Goal: Information Seeking & Learning: Learn about a topic

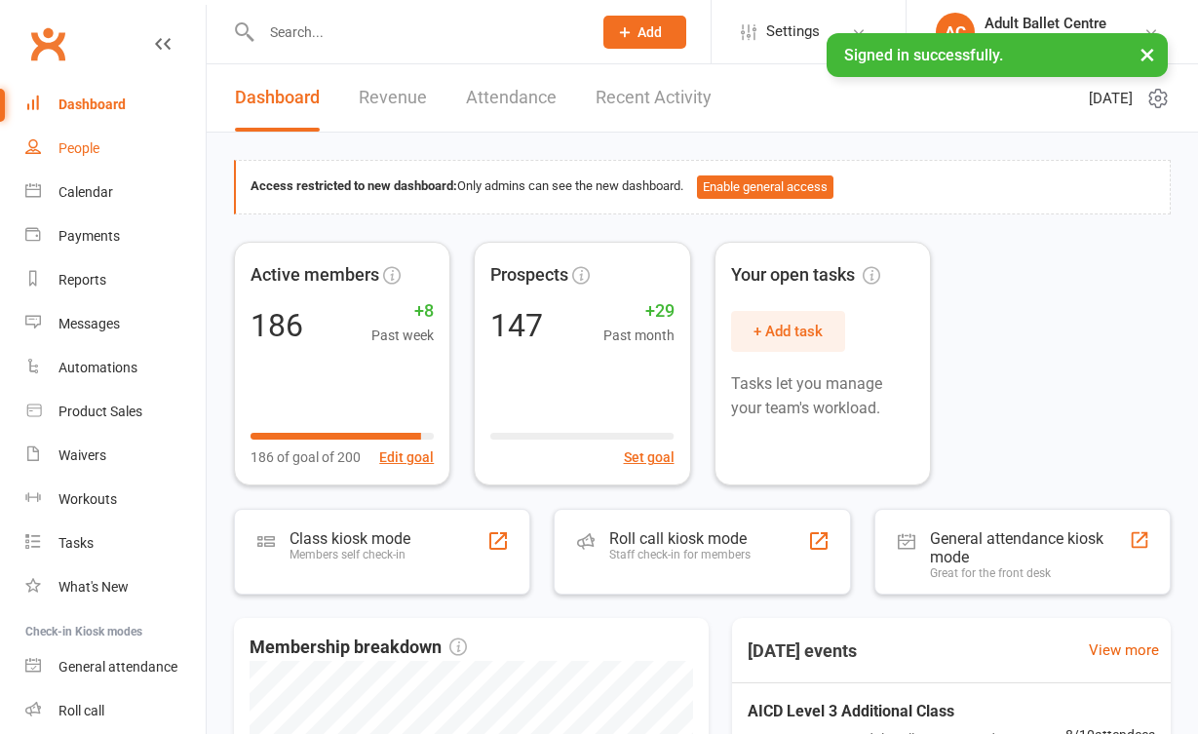
click at [105, 155] on link "People" at bounding box center [115, 149] width 180 height 44
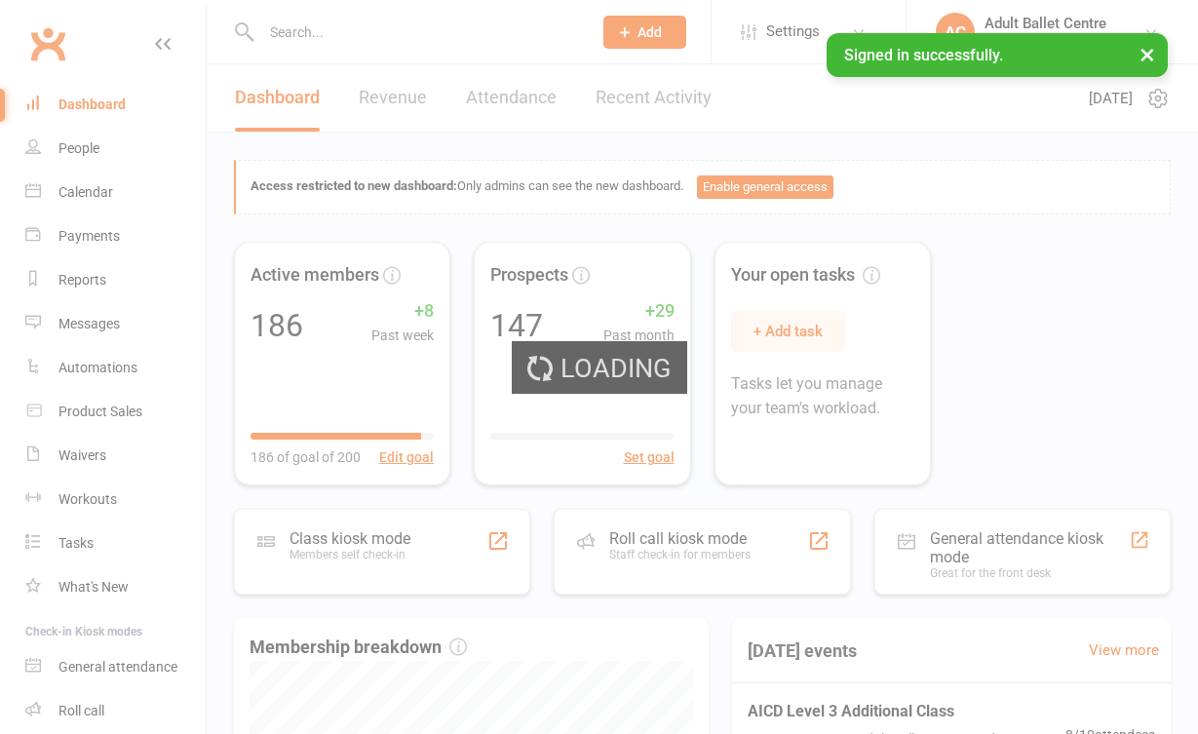
select select "100"
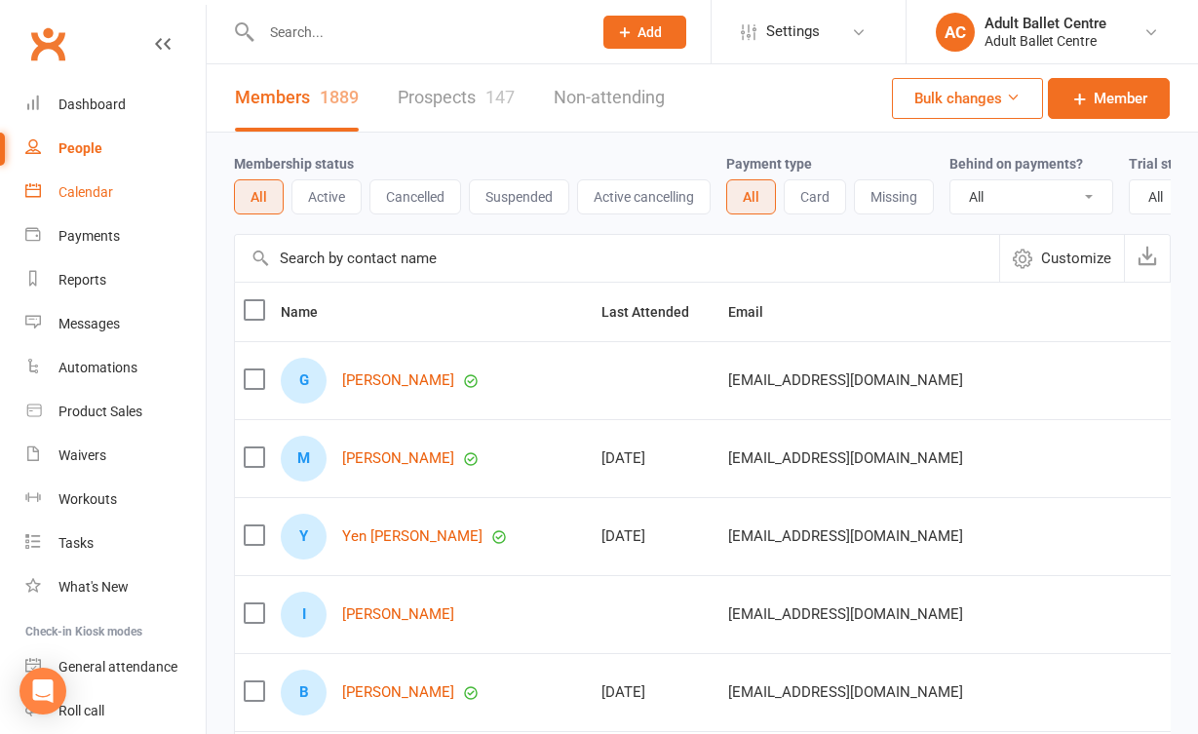
click at [127, 182] on link "Calendar" at bounding box center [115, 193] width 180 height 44
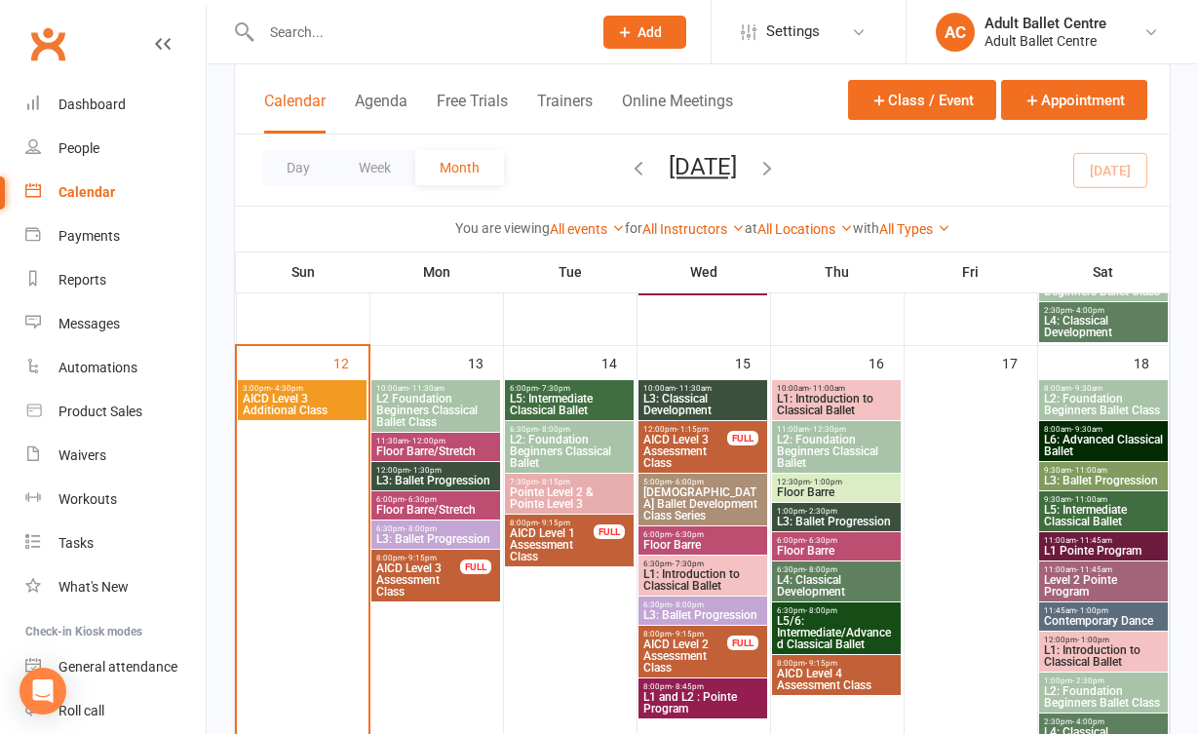
scroll to position [920, 0]
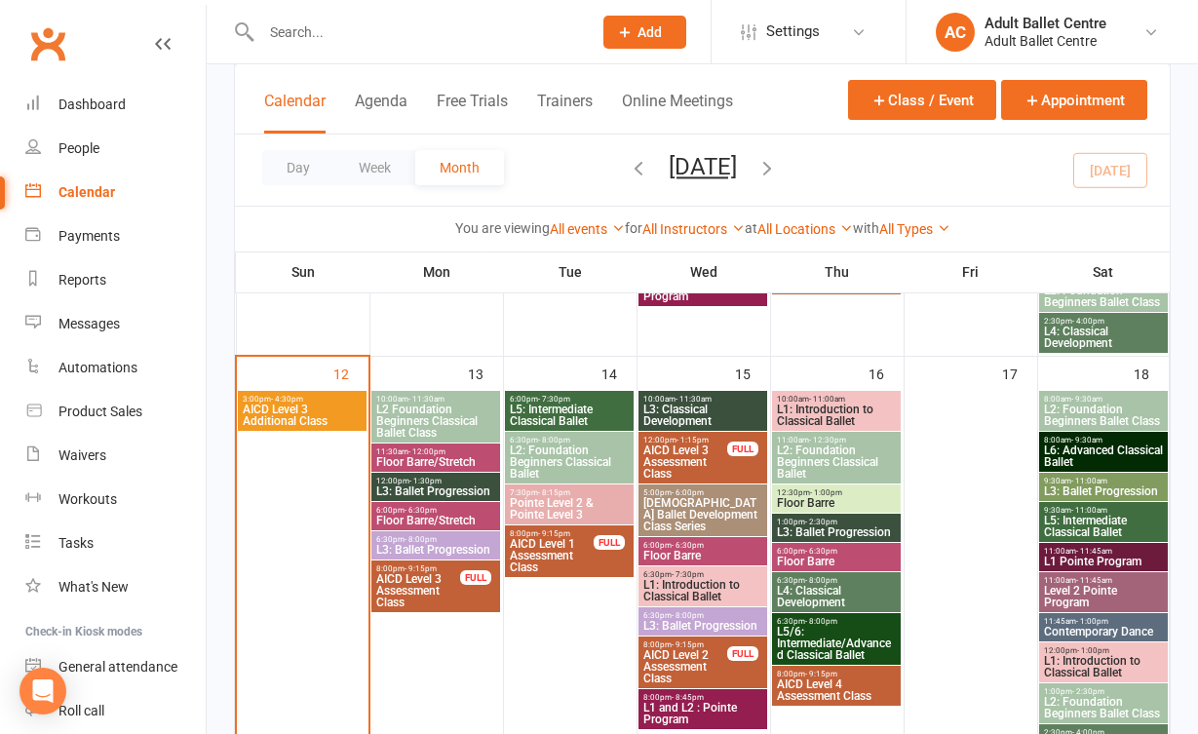
click at [434, 418] on span "L2 Foundation Beginners Classical Ballet Class" at bounding box center [435, 420] width 121 height 35
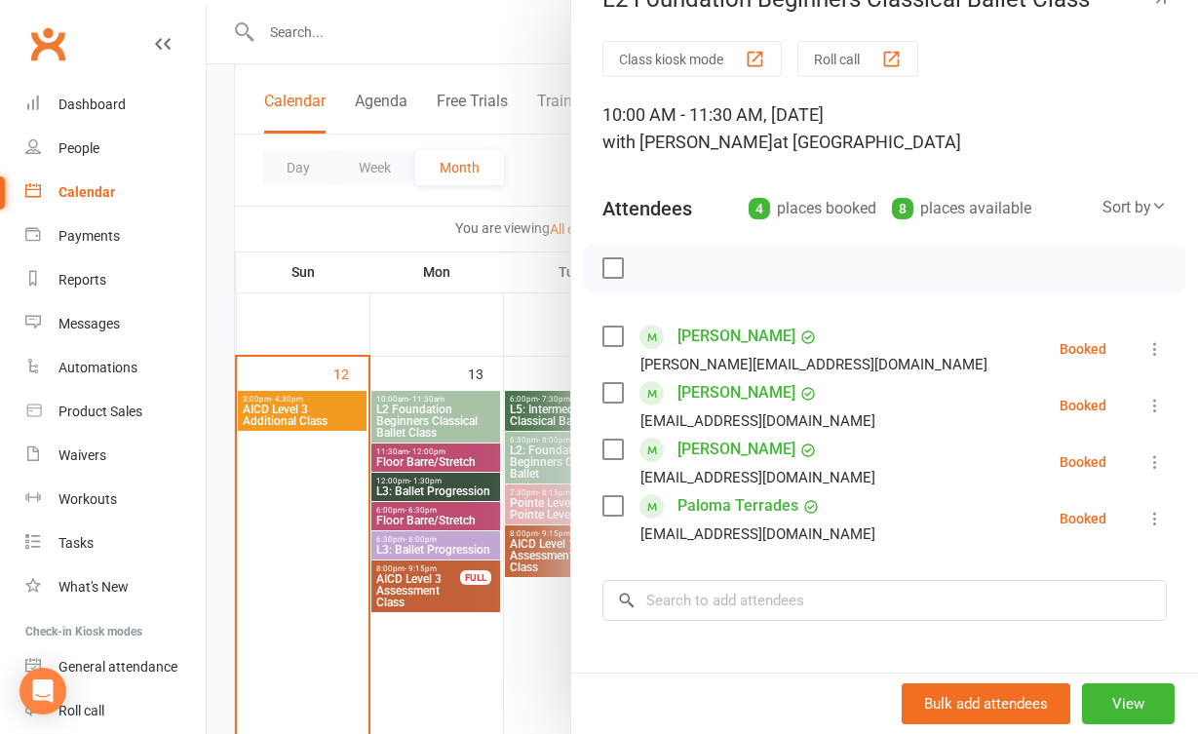
scroll to position [43, 0]
click at [535, 614] on div at bounding box center [702, 367] width 991 height 734
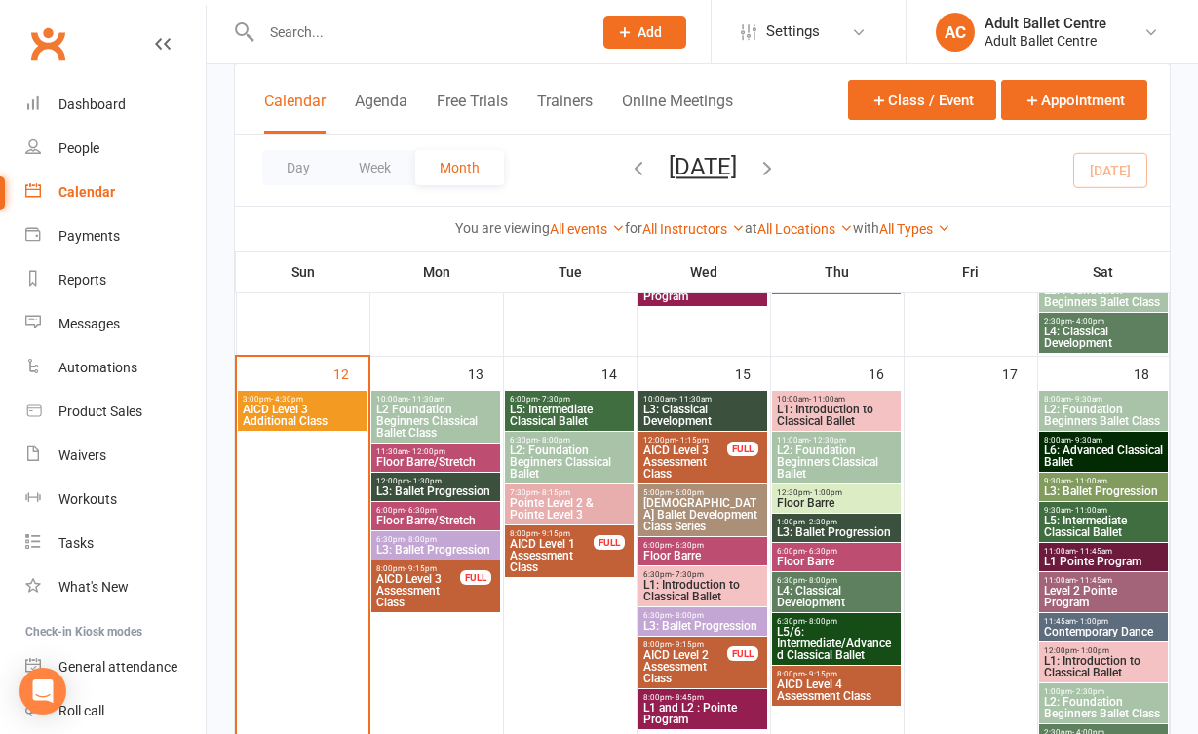
click at [450, 468] on span "Floor Barre/Stretch" at bounding box center [435, 462] width 121 height 12
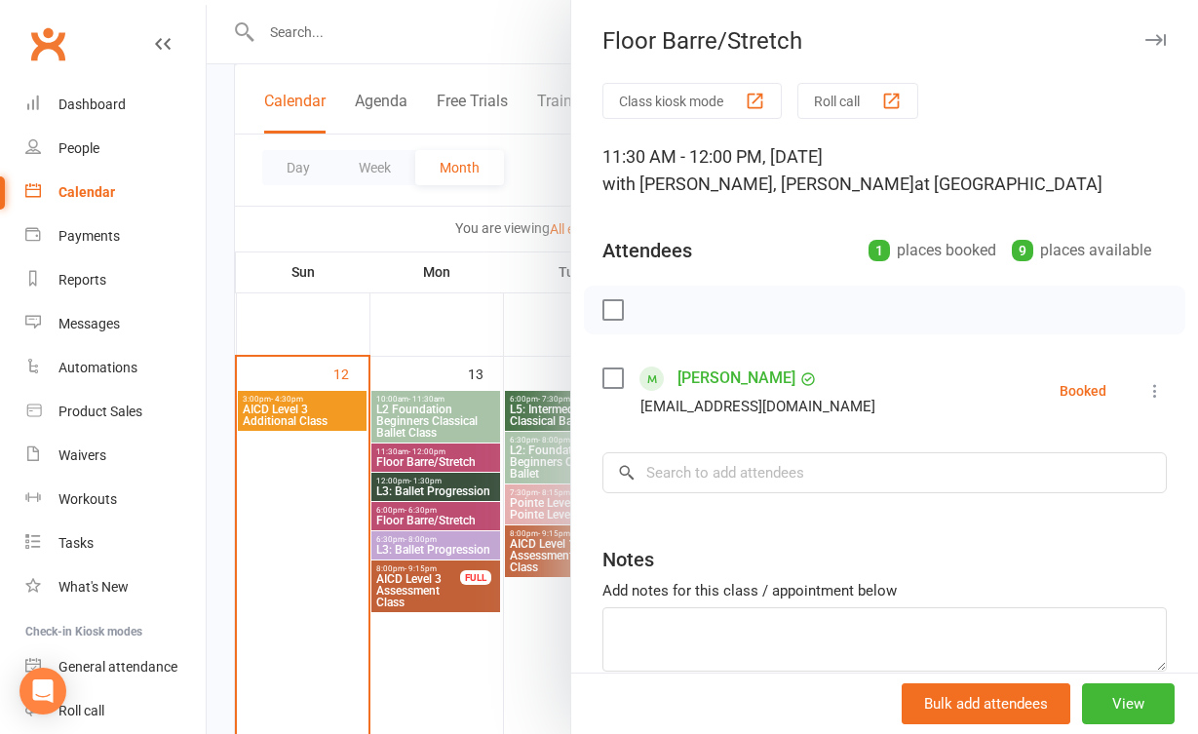
click at [528, 555] on div at bounding box center [702, 367] width 991 height 734
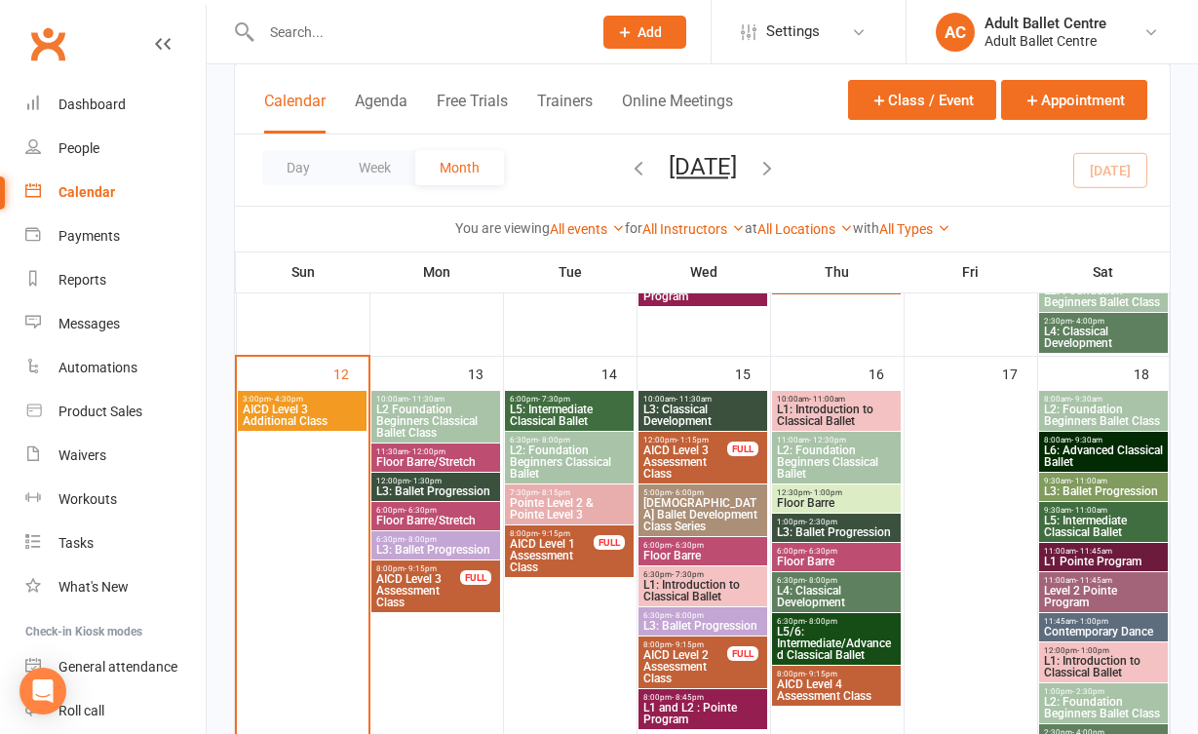
click at [454, 481] on span "12:00pm - 1:30pm" at bounding box center [435, 480] width 121 height 9
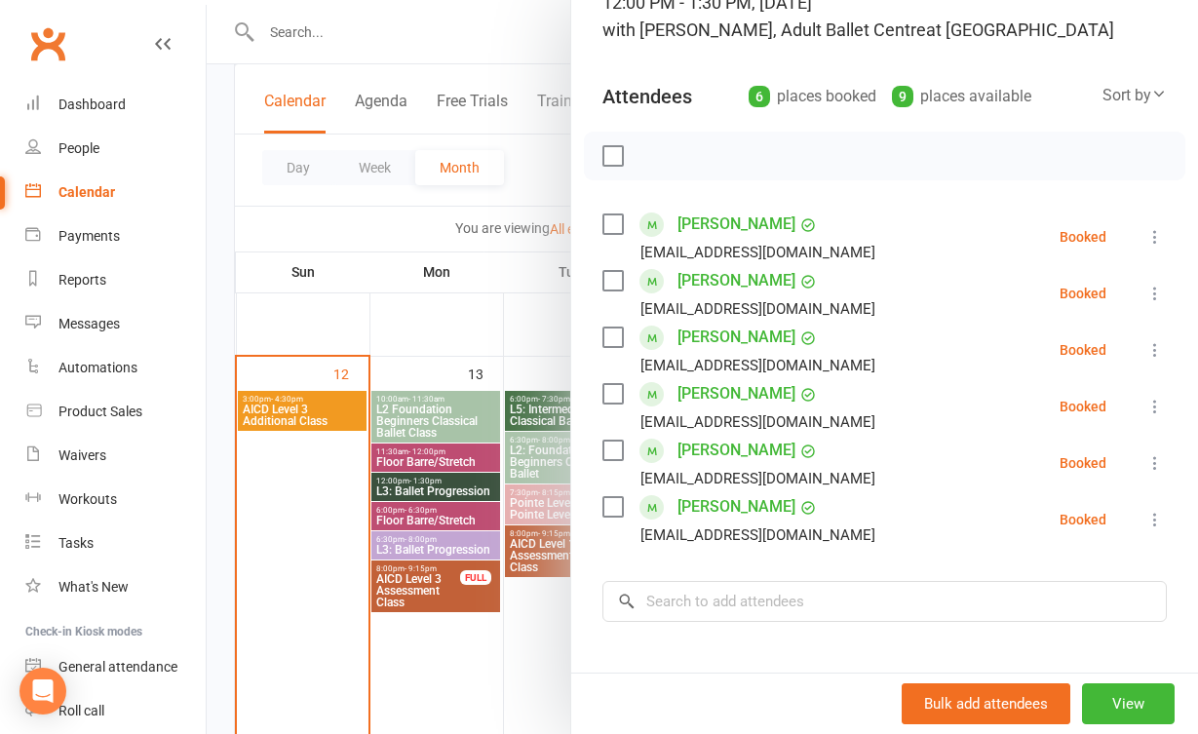
scroll to position [153, 0]
click at [474, 574] on div at bounding box center [702, 367] width 991 height 734
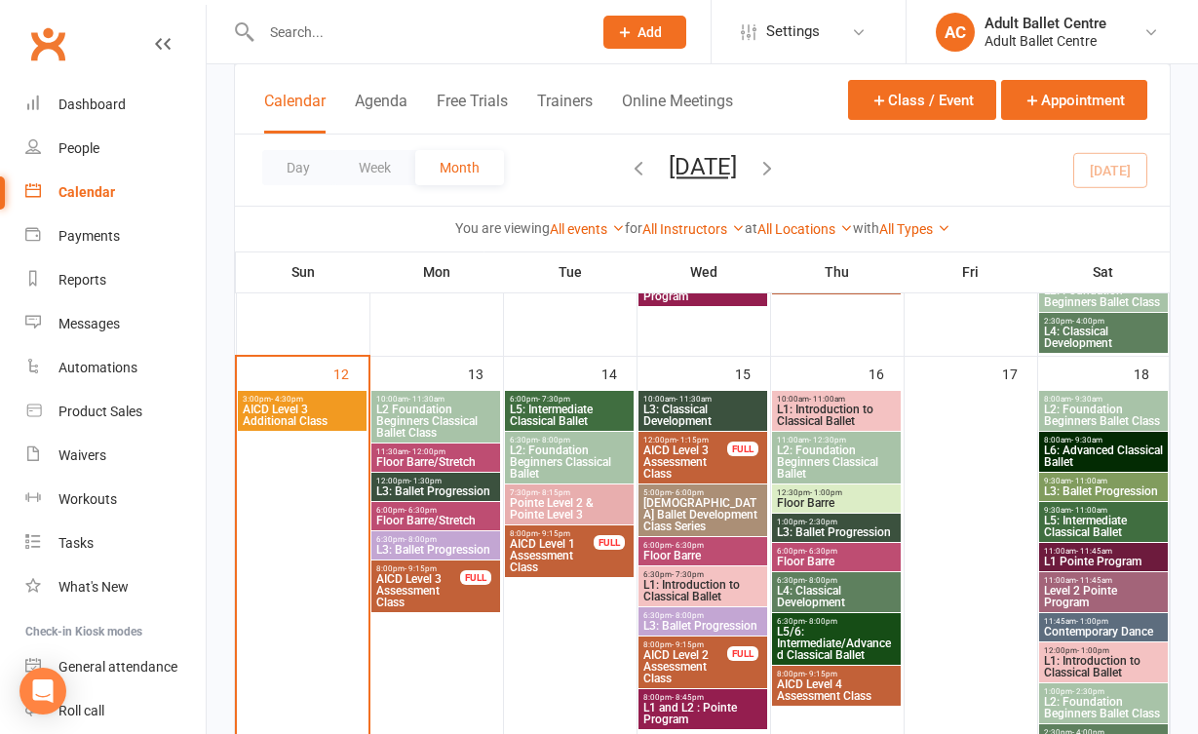
click at [457, 514] on span "Floor Barre/Stretch" at bounding box center [435, 520] width 121 height 12
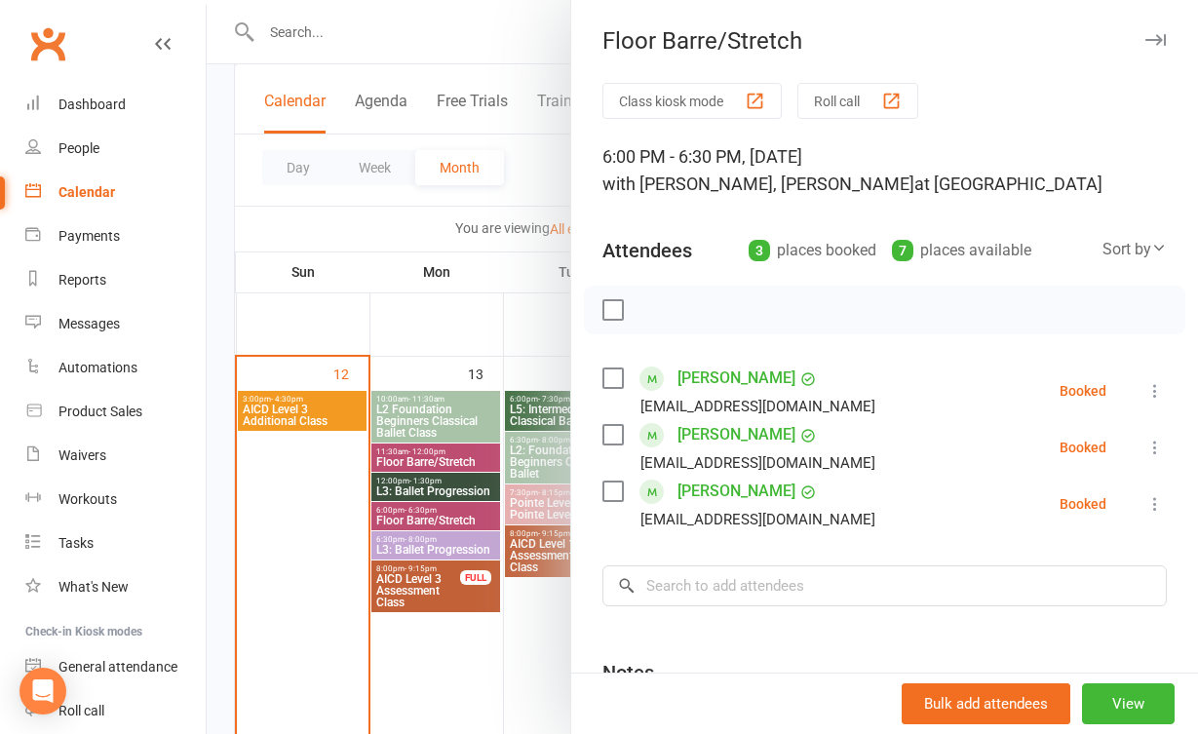
click at [533, 577] on div at bounding box center [702, 367] width 991 height 734
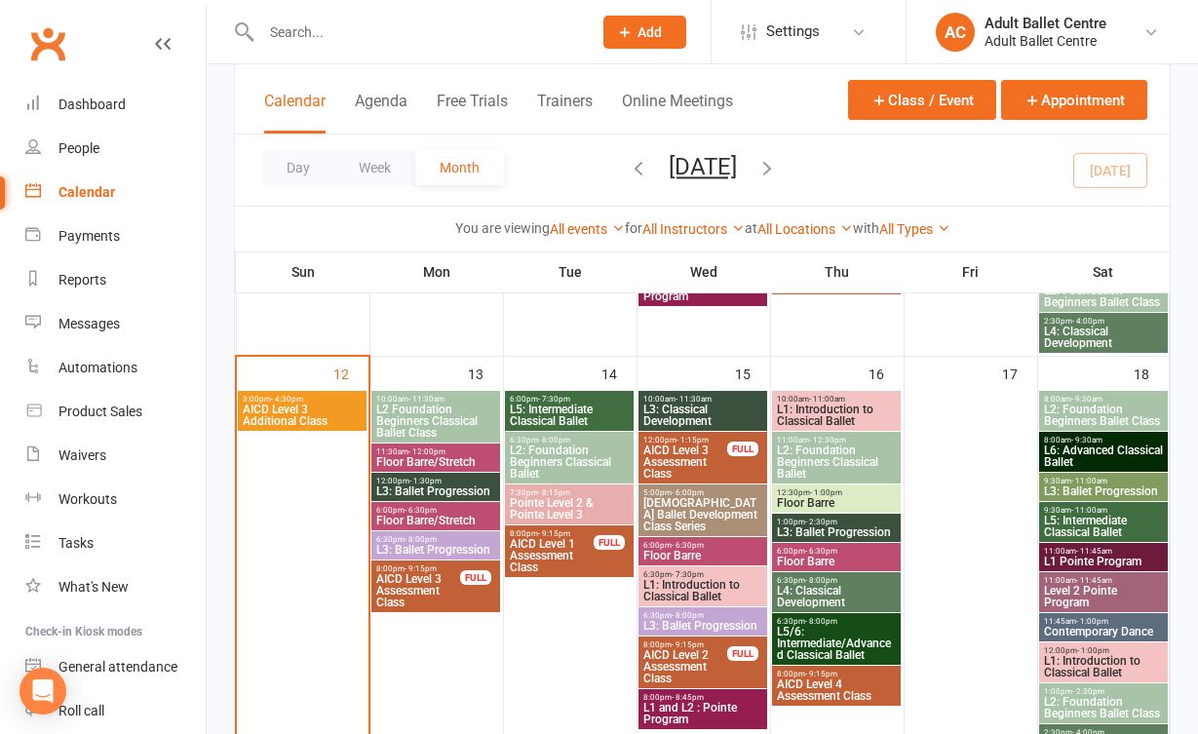
click at [551, 408] on span "L5: Intermediate Classical Ballet" at bounding box center [569, 414] width 121 height 23
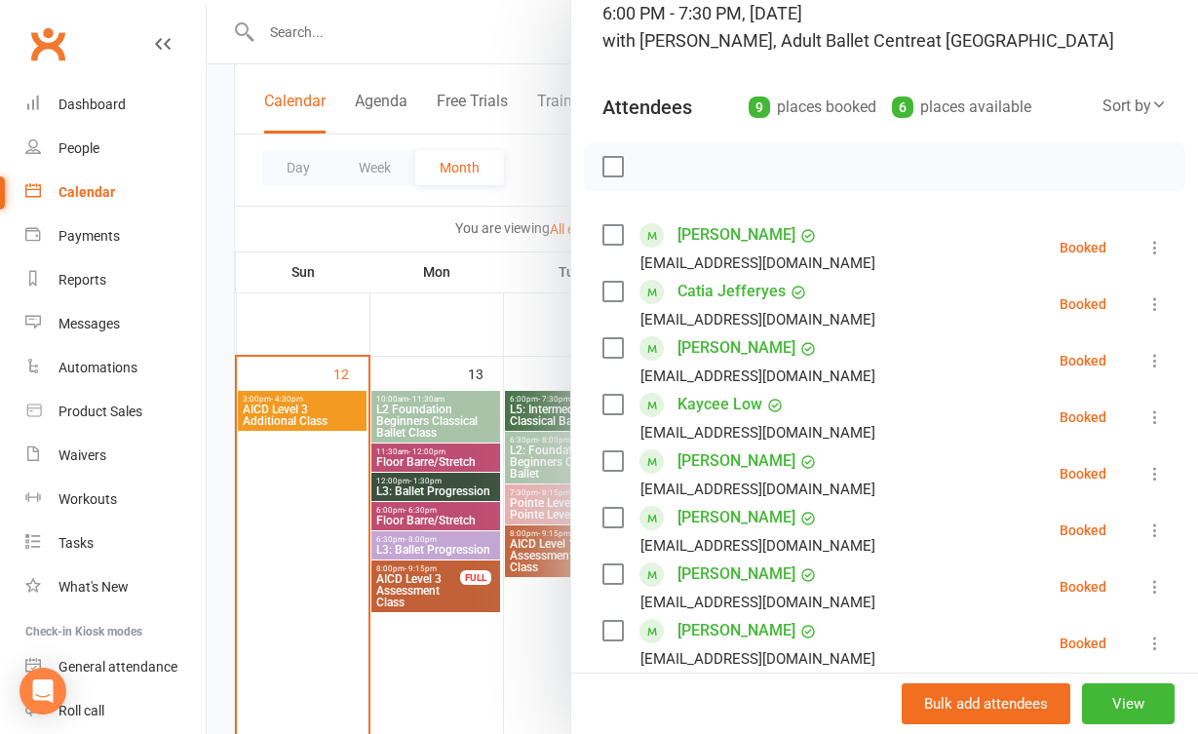
scroll to position [123, 0]
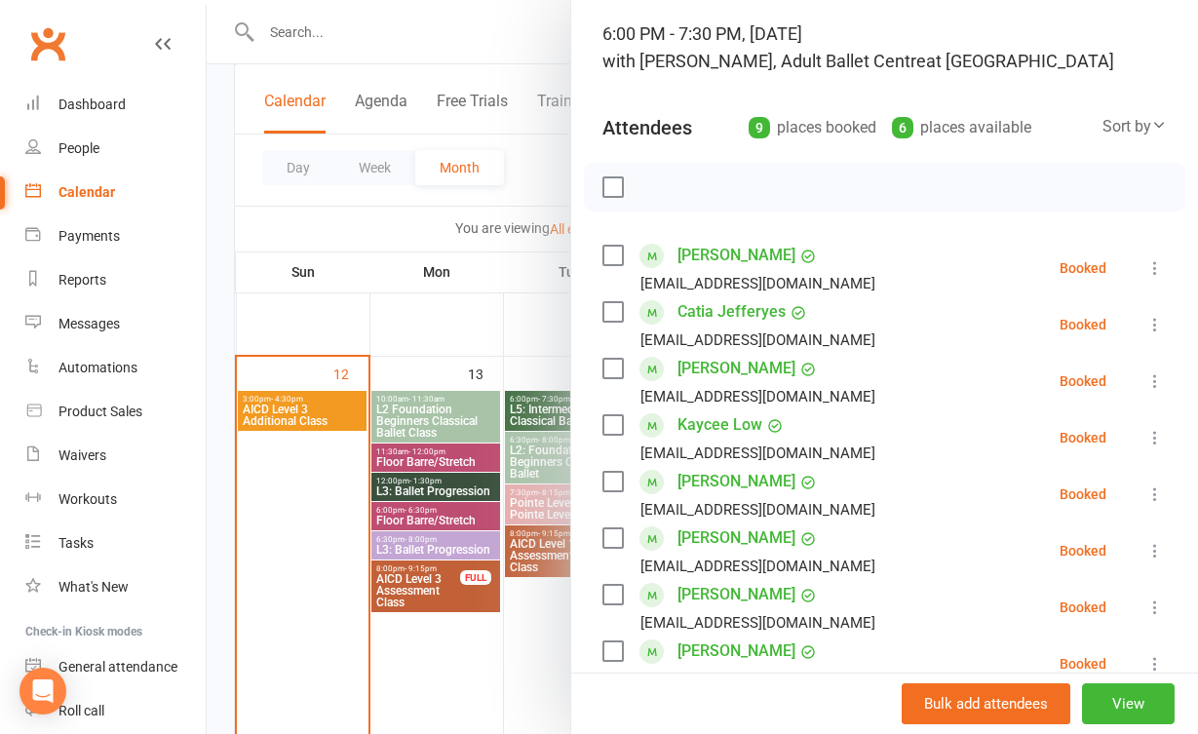
click at [528, 588] on div at bounding box center [702, 367] width 991 height 734
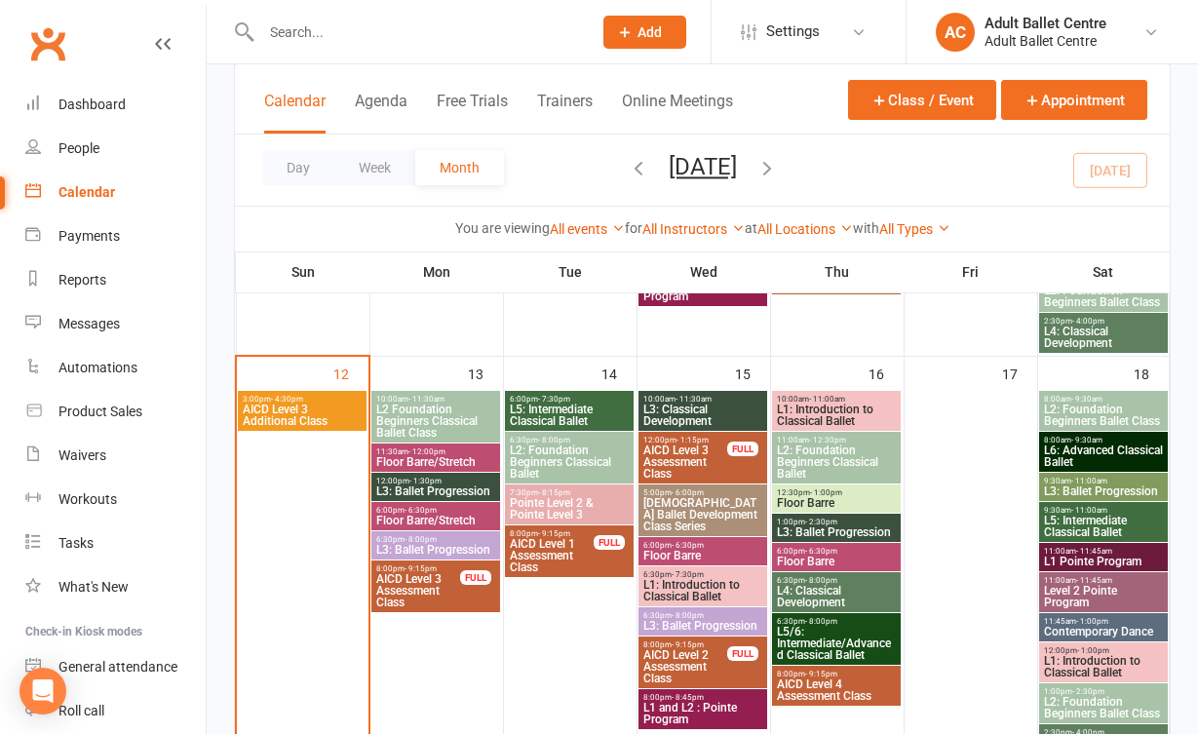
click at [564, 445] on span "L2: Foundation Beginners Classical Ballet" at bounding box center [569, 461] width 121 height 35
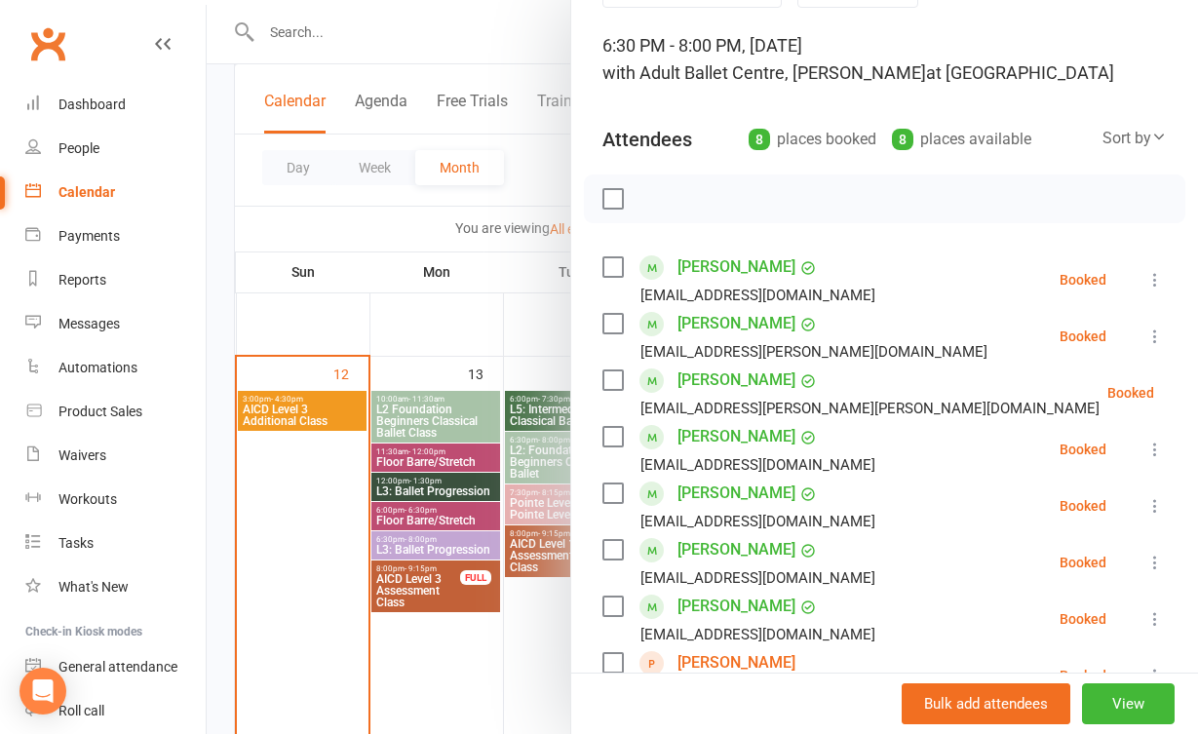
scroll to position [103, 0]
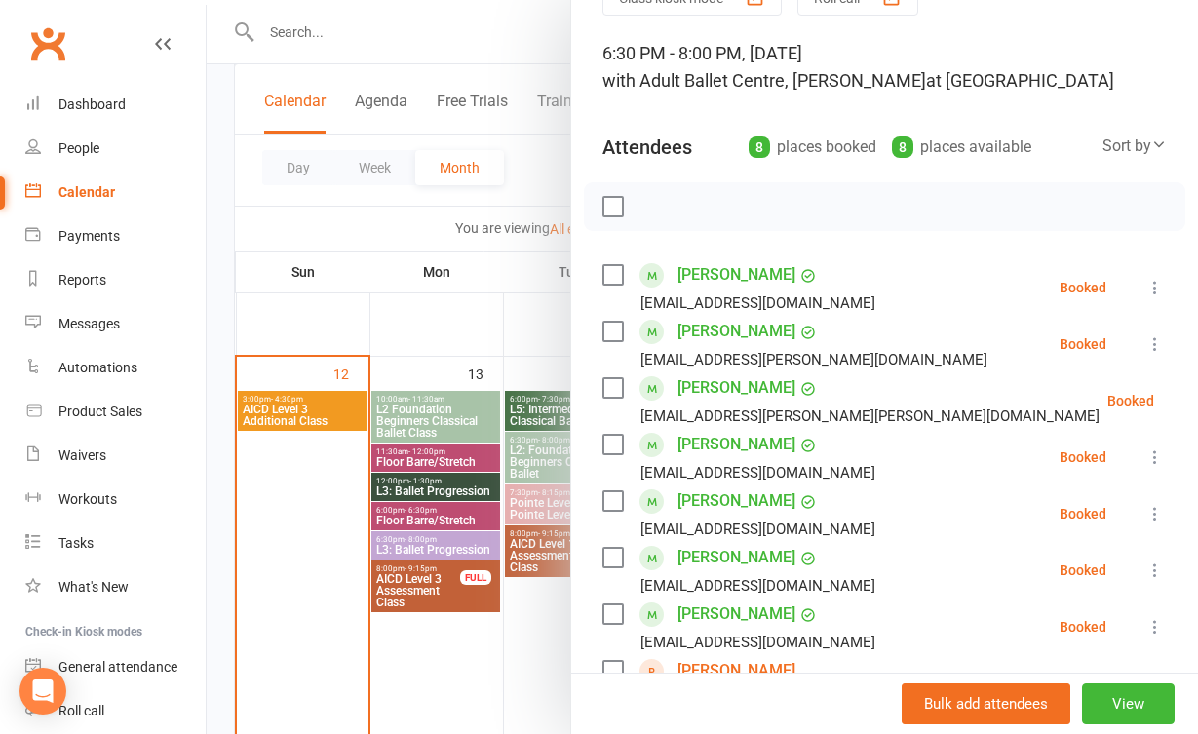
click at [525, 663] on div at bounding box center [702, 367] width 991 height 734
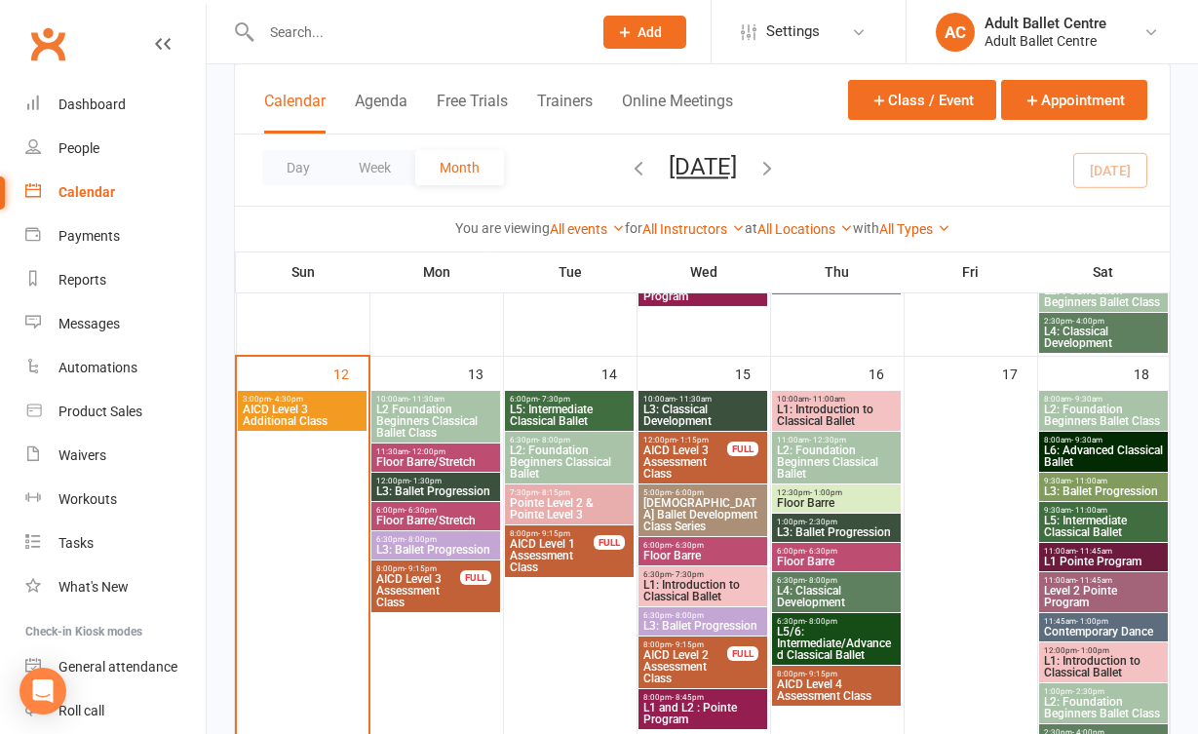
click at [541, 509] on span "Pointe Level 2 & Pointe Level 3" at bounding box center [569, 508] width 121 height 23
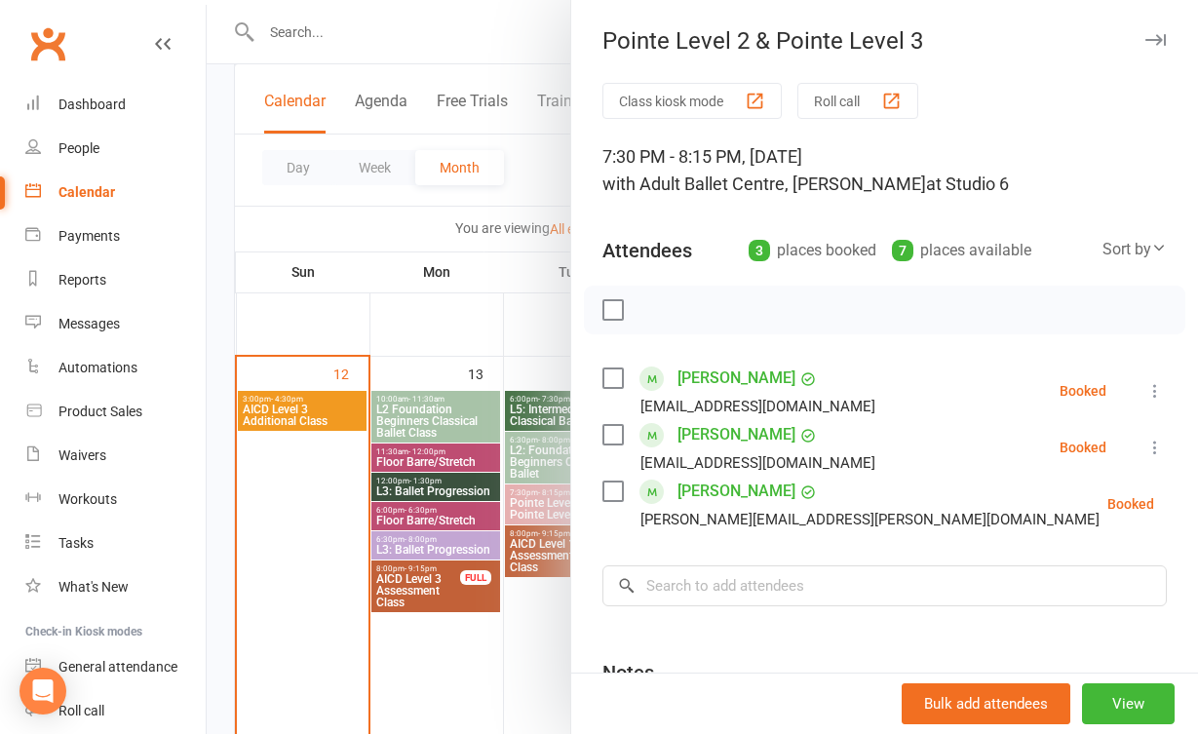
click at [564, 607] on div at bounding box center [702, 367] width 991 height 734
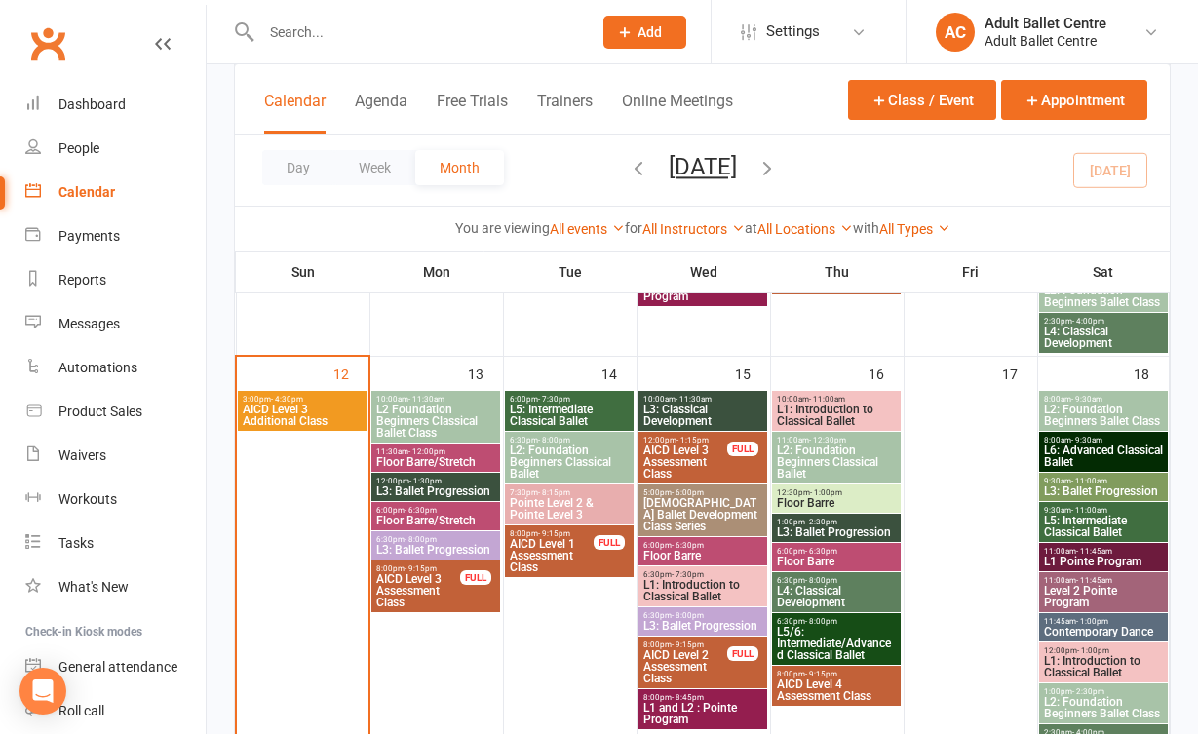
click at [729, 397] on span "10:00am - 11:30am" at bounding box center [702, 399] width 121 height 9
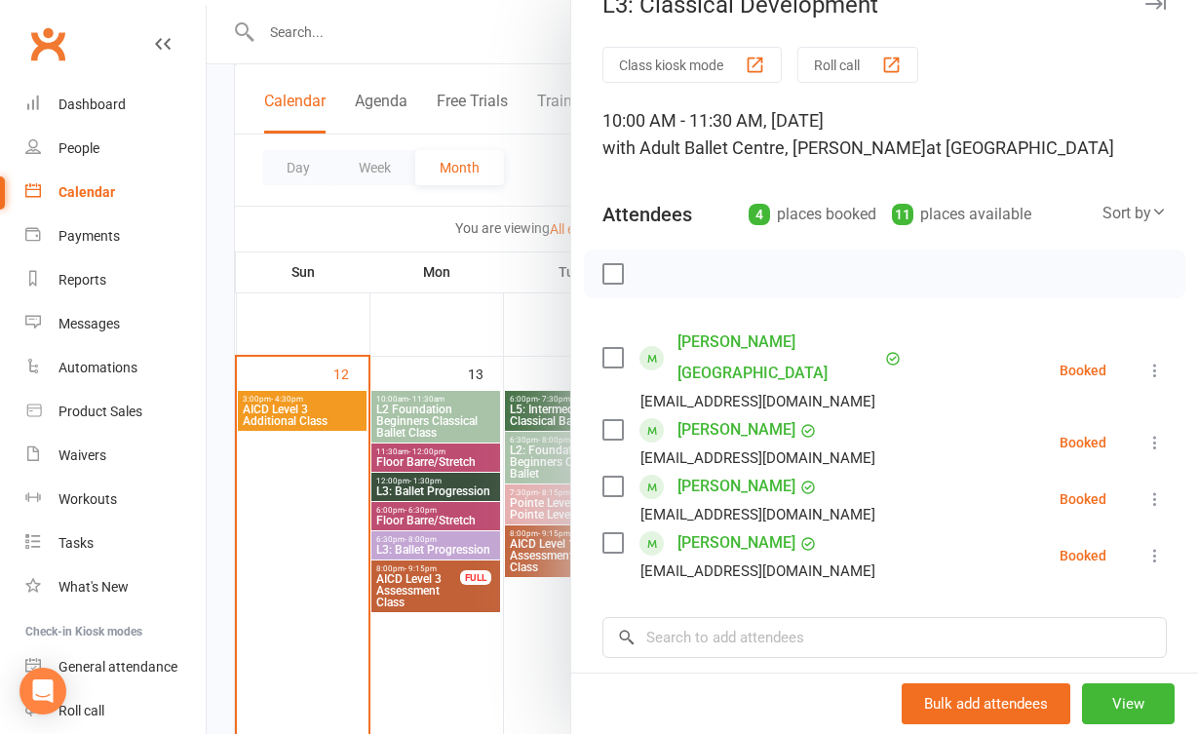
scroll to position [34, 0]
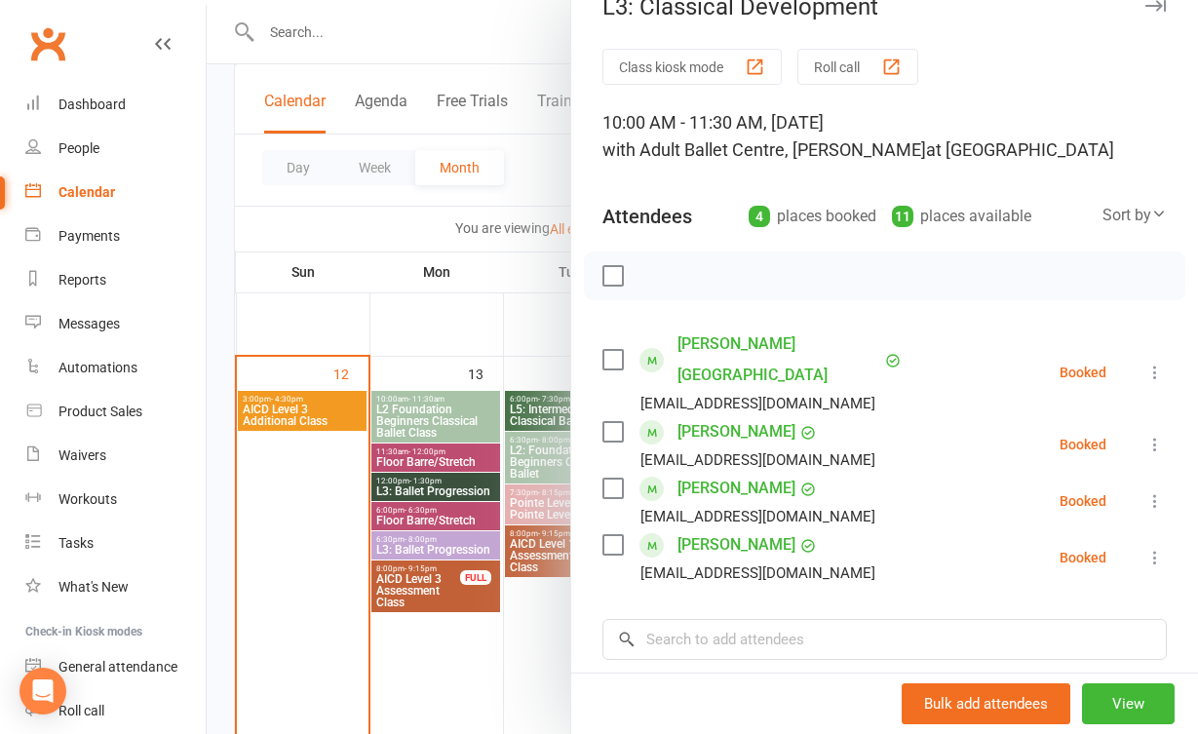
click at [544, 652] on div at bounding box center [702, 367] width 991 height 734
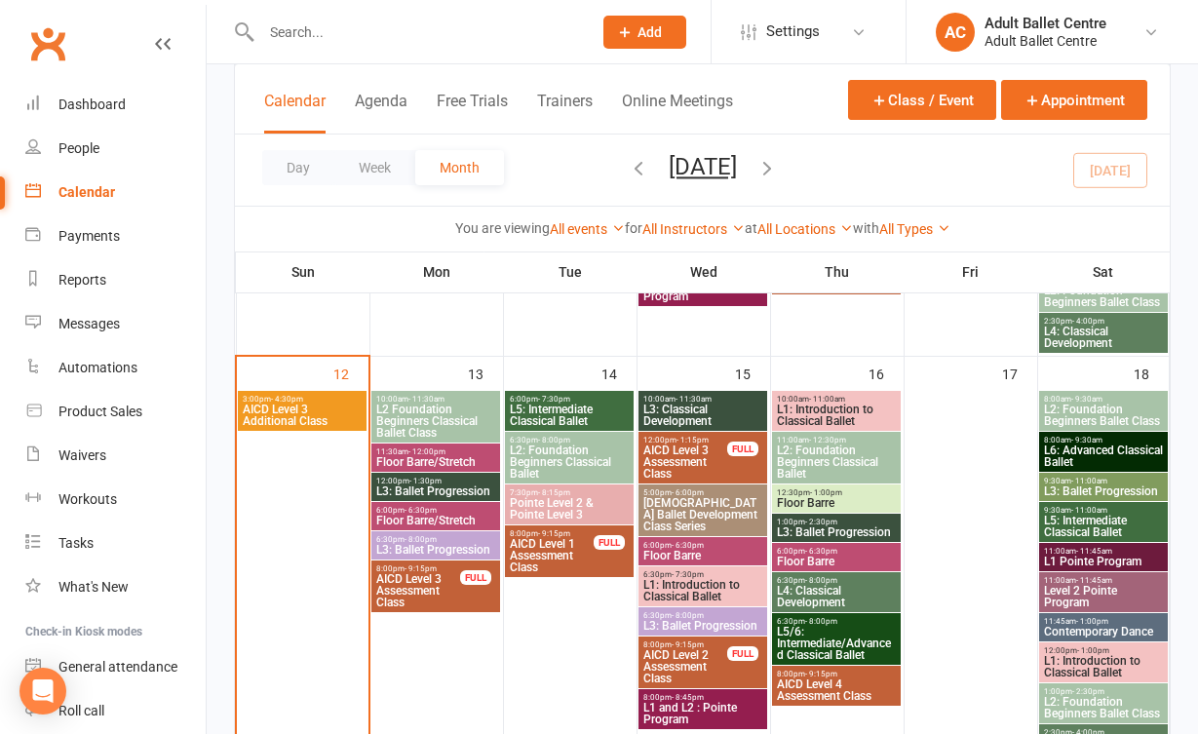
click at [699, 520] on span "[DEMOGRAPHIC_DATA] Ballet Development Class Series" at bounding box center [702, 514] width 121 height 35
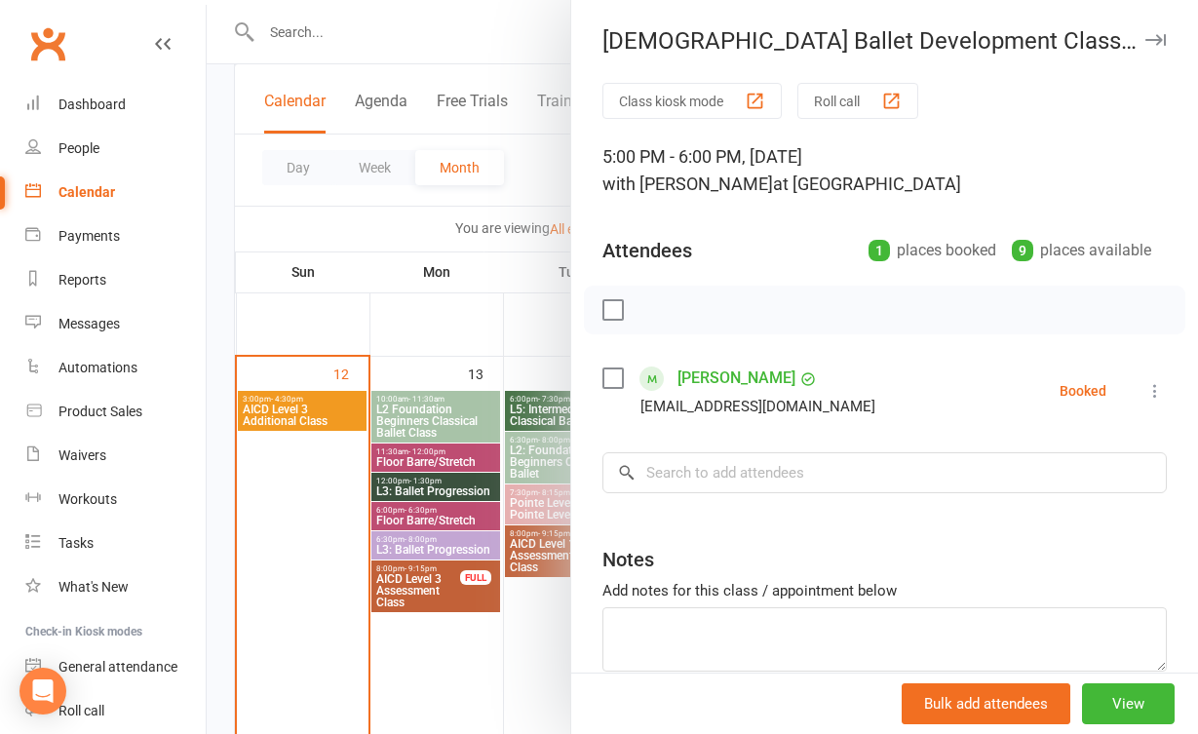
scroll to position [44, 0]
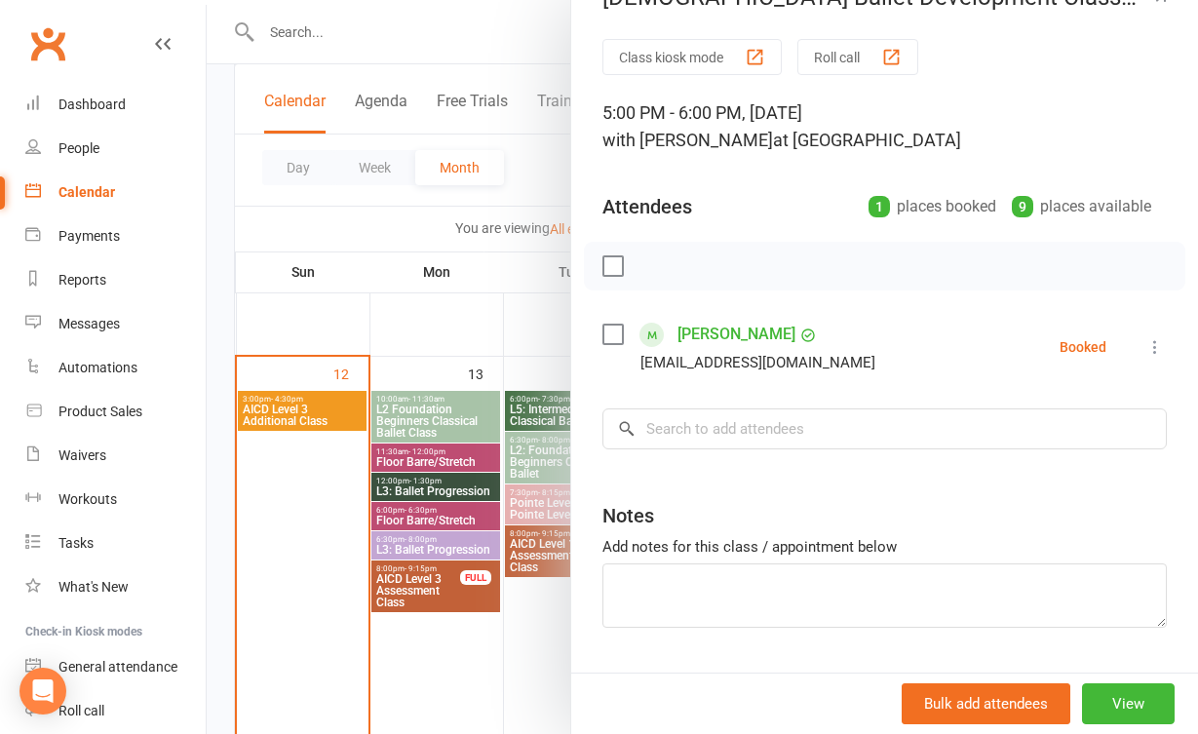
click at [521, 673] on div at bounding box center [702, 367] width 991 height 734
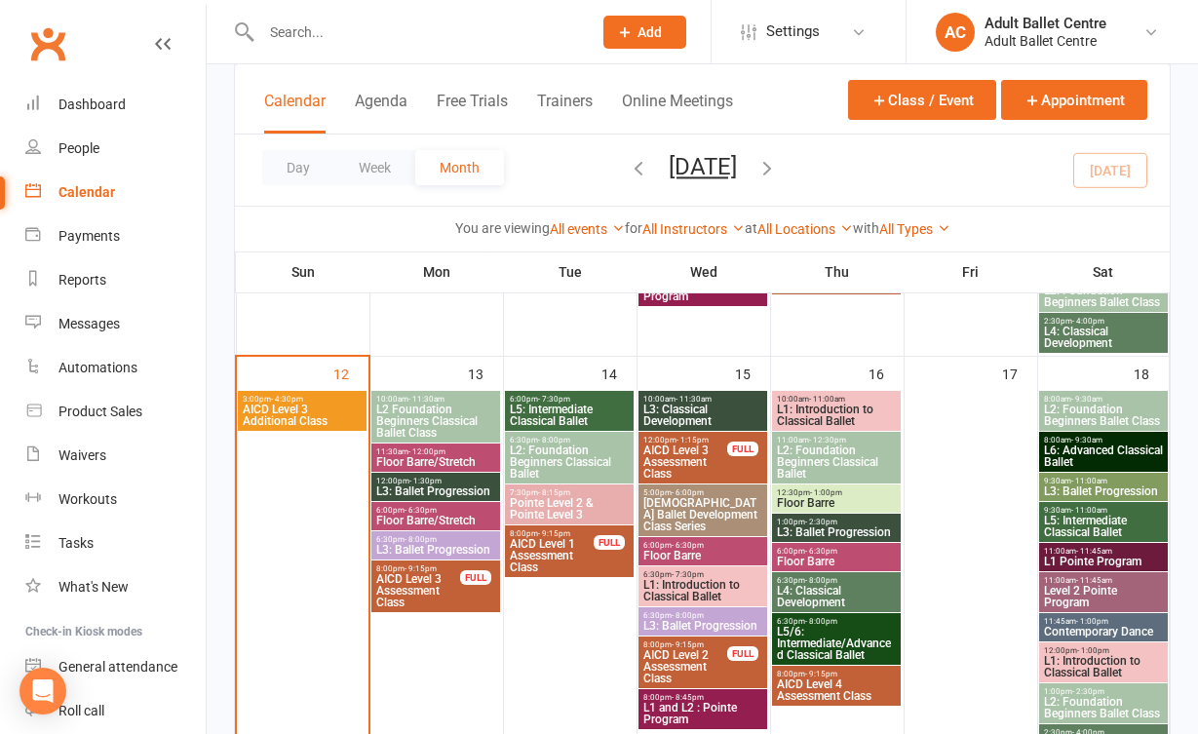
click at [664, 630] on span "L3: Ballet Progression" at bounding box center [702, 626] width 121 height 12
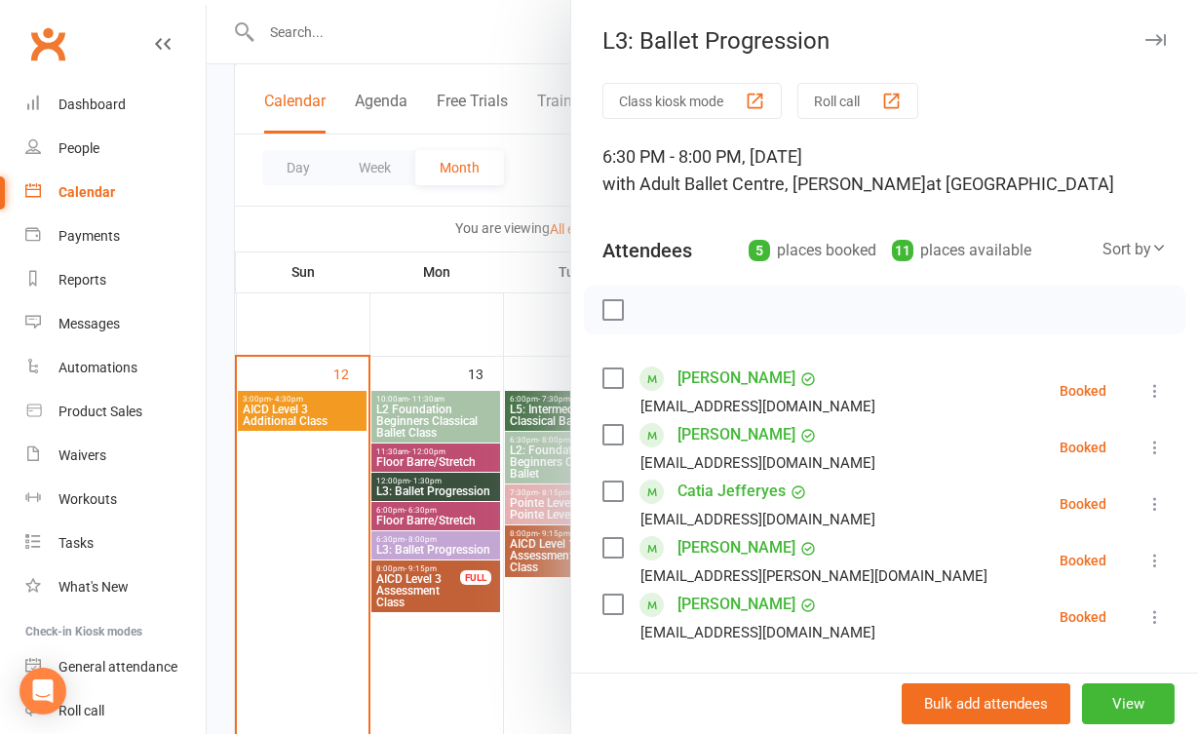
click at [536, 677] on div at bounding box center [702, 367] width 991 height 734
